Goal: Task Accomplishment & Management: Manage account settings

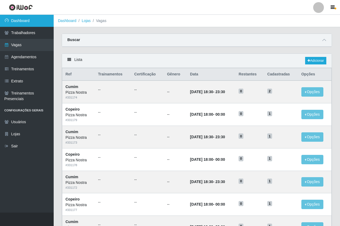
click at [30, 17] on link "Dashboard" at bounding box center [27, 21] width 54 height 12
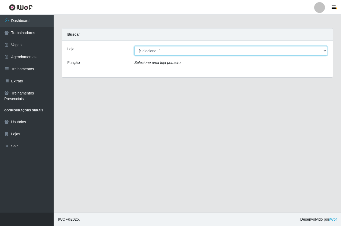
drag, startPoint x: 169, startPoint y: 49, endPoint x: 175, endPoint y: 56, distance: 8.9
click at [169, 49] on select "[Selecione...] Pizza Nostra" at bounding box center [230, 50] width 193 height 9
select select "337"
click at [134, 46] on select "[Selecione...] Pizza Nostra" at bounding box center [230, 50] width 193 height 9
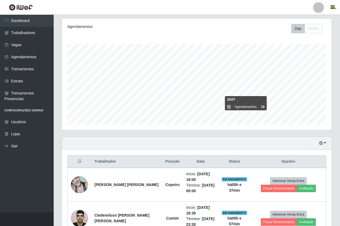
scroll to position [102, 0]
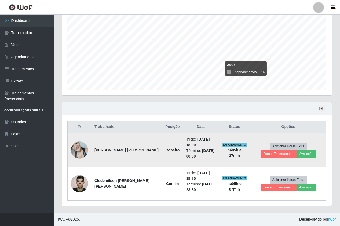
click at [292, 158] on td "Adicionar Horas Extra Forçar Encerramento Avaliação" at bounding box center [289, 150] width 76 height 34
click at [297, 155] on button "Avaliação" at bounding box center [306, 154] width 19 height 8
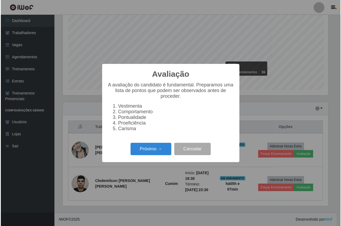
scroll to position [111, 267]
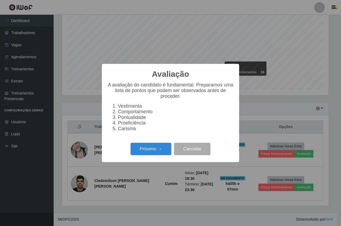
click at [172, 143] on div "Avaliação × A avaliação do candidato é fundamental. Preparamos uma lista de pon…" at bounding box center [170, 113] width 137 height 98
click at [154, 160] on div "Avaliação × A avaliação do candidato é fundamental. Preparamos uma lista de pon…" at bounding box center [170, 113] width 137 height 98
click at [156, 152] on button "Próximo →" at bounding box center [151, 149] width 41 height 13
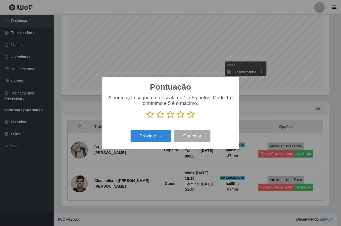
scroll to position [268090, 267935]
click at [194, 115] on icon at bounding box center [191, 114] width 8 height 8
click at [187, 119] on input "radio" at bounding box center [187, 119] width 0 height 0
click at [160, 136] on button "Próximo →" at bounding box center [151, 136] width 41 height 13
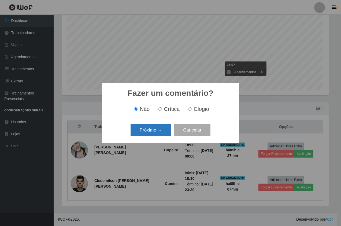
click at [157, 125] on button "Próximo →" at bounding box center [151, 130] width 41 height 13
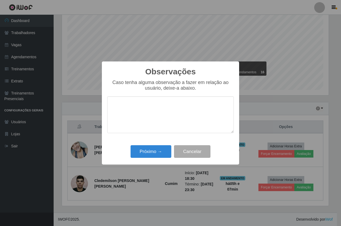
click at [164, 132] on textarea at bounding box center [170, 114] width 127 height 37
click at [164, 148] on button "Próximo →" at bounding box center [151, 151] width 41 height 13
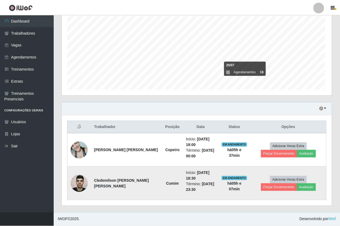
scroll to position [111, 270]
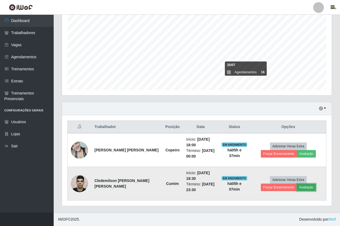
click at [297, 189] on button "Avaliação" at bounding box center [306, 187] width 19 height 8
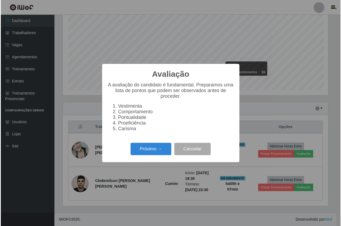
scroll to position [111, 267]
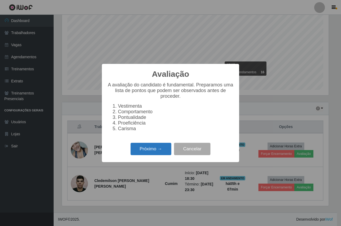
click at [153, 150] on button "Próximo →" at bounding box center [151, 149] width 41 height 13
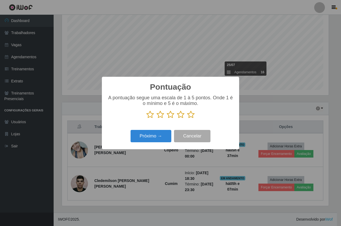
scroll to position [268090, 267935]
click at [188, 117] on icon at bounding box center [191, 114] width 8 height 8
click at [187, 119] on input "radio" at bounding box center [187, 119] width 0 height 0
click at [162, 135] on button "Próximo →" at bounding box center [151, 136] width 41 height 13
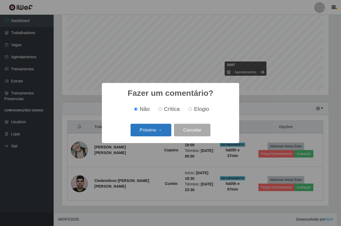
click at [161, 134] on button "Próximo →" at bounding box center [151, 130] width 41 height 13
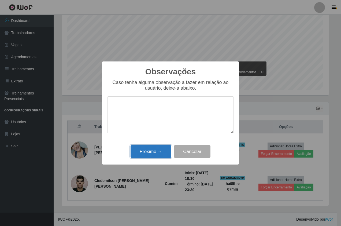
click at [165, 147] on button "Próximo →" at bounding box center [151, 151] width 41 height 13
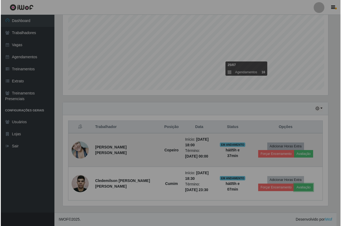
scroll to position [111, 270]
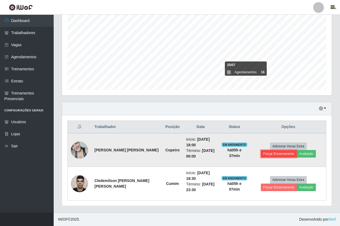
click at [297, 150] on button "Forçar Encerramento" at bounding box center [279, 154] width 36 height 8
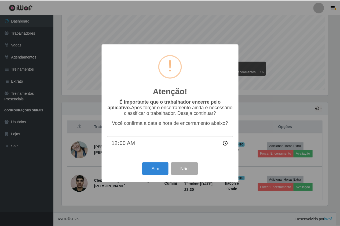
scroll to position [111, 267]
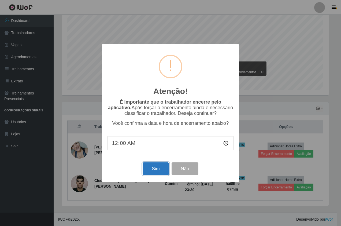
click at [161, 166] on button "Sim" at bounding box center [156, 168] width 26 height 13
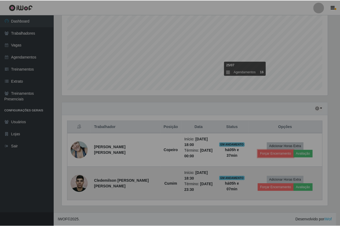
scroll to position [111, 270]
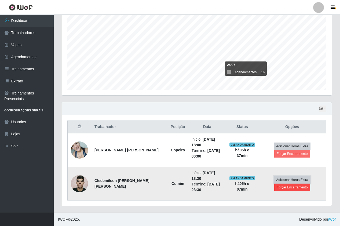
click at [305, 179] on button "Adicionar Horas Extra" at bounding box center [292, 180] width 37 height 8
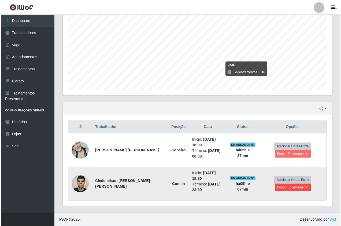
scroll to position [111, 267]
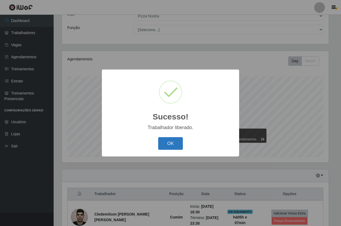
click at [171, 144] on button "OK" at bounding box center [170, 143] width 25 height 13
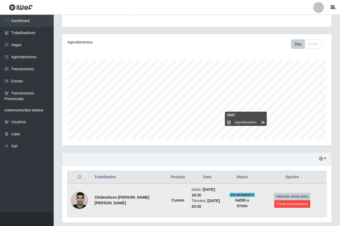
scroll to position [68, 0]
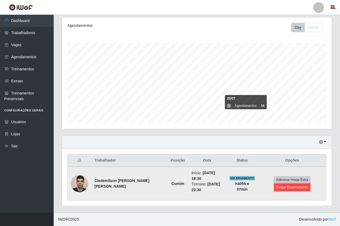
click at [292, 188] on button "Forçar Encerramento" at bounding box center [292, 187] width 36 height 8
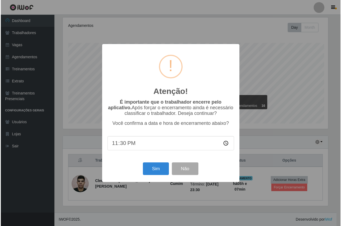
scroll to position [111, 267]
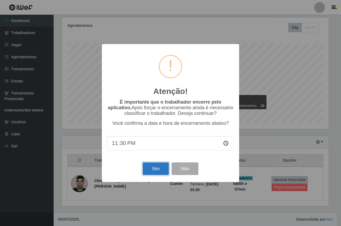
click at [162, 169] on button "Sim" at bounding box center [156, 168] width 26 height 13
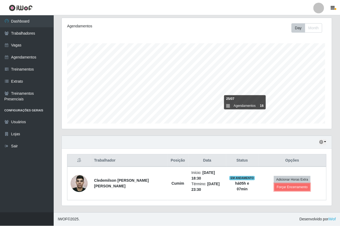
scroll to position [0, 0]
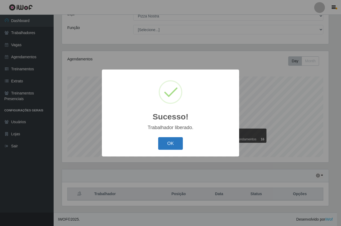
click at [175, 145] on button "OK" at bounding box center [170, 143] width 25 height 13
